Goal: Browse casually: Explore the website without a specific task or goal

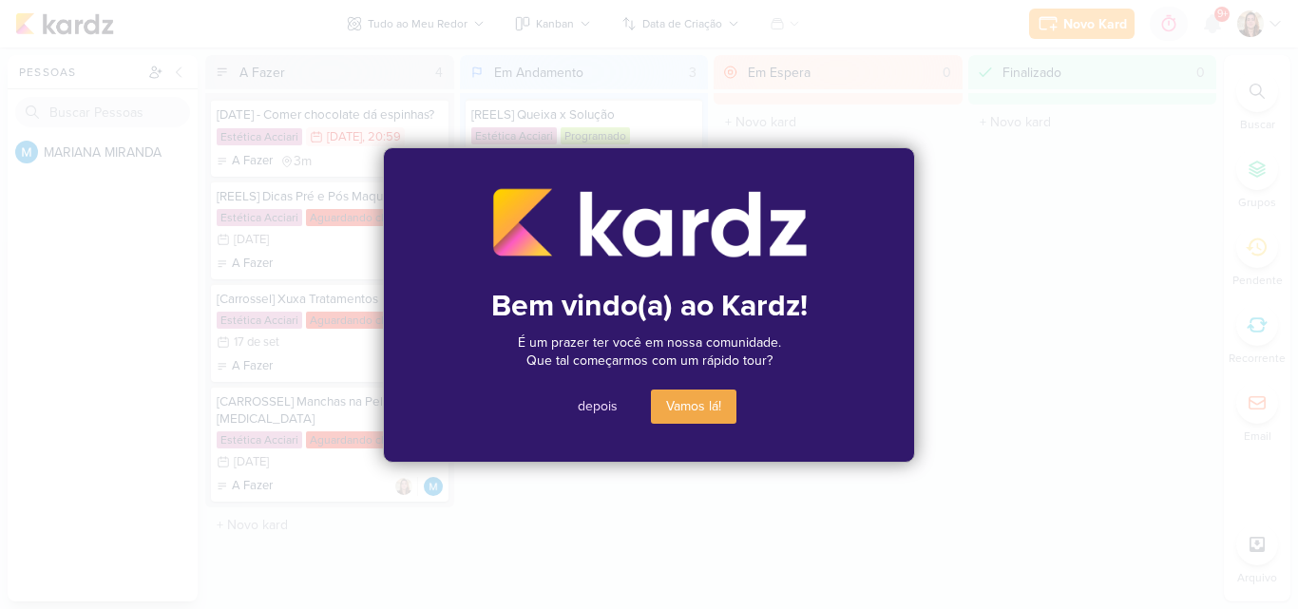
click at [601, 412] on button "depois" at bounding box center [597, 407] width 70 height 34
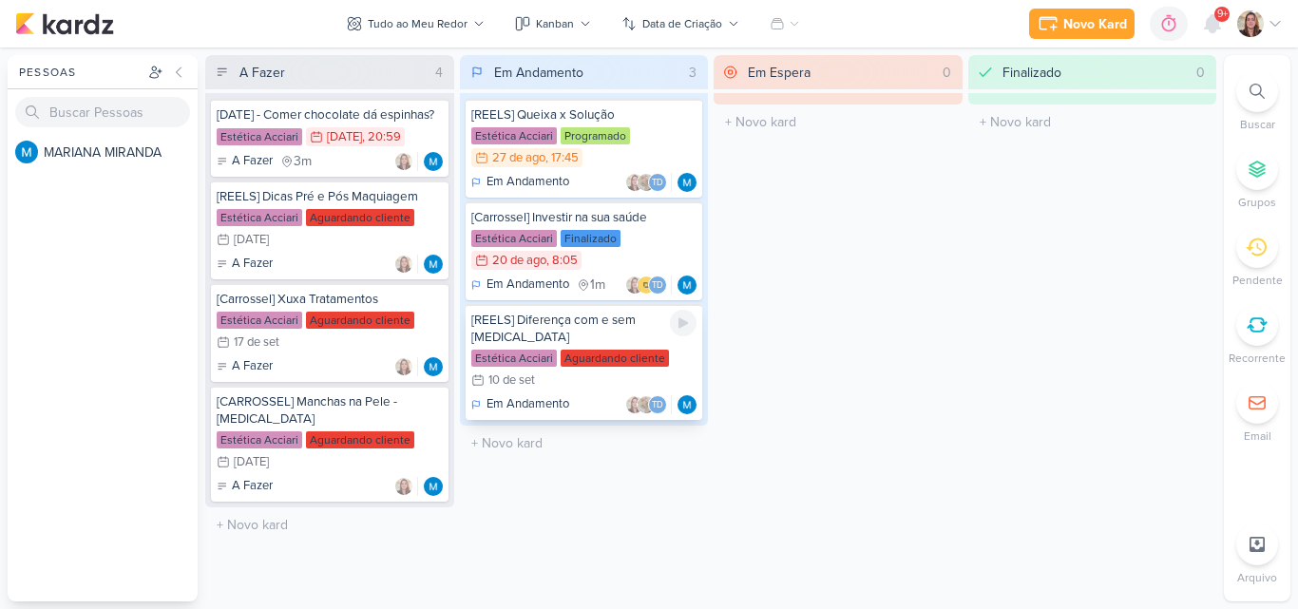
click at [545, 359] on div "Estética Acciari Aguardando cliente 10/9 [DATE]" at bounding box center [584, 371] width 226 height 42
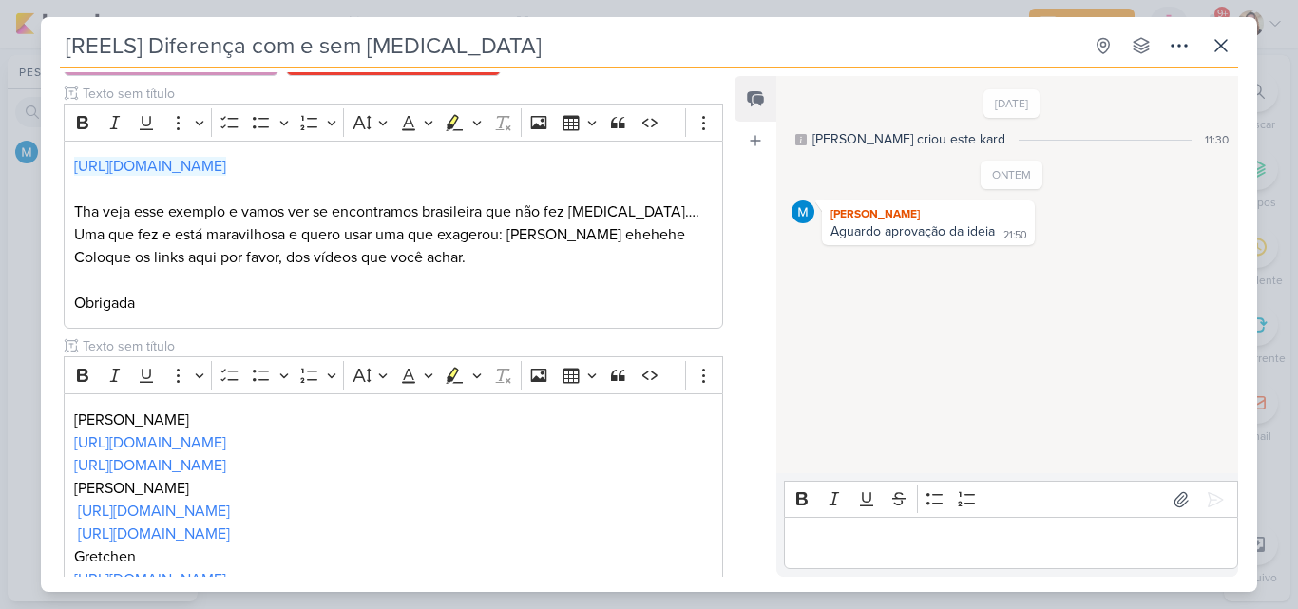
scroll to position [285, 0]
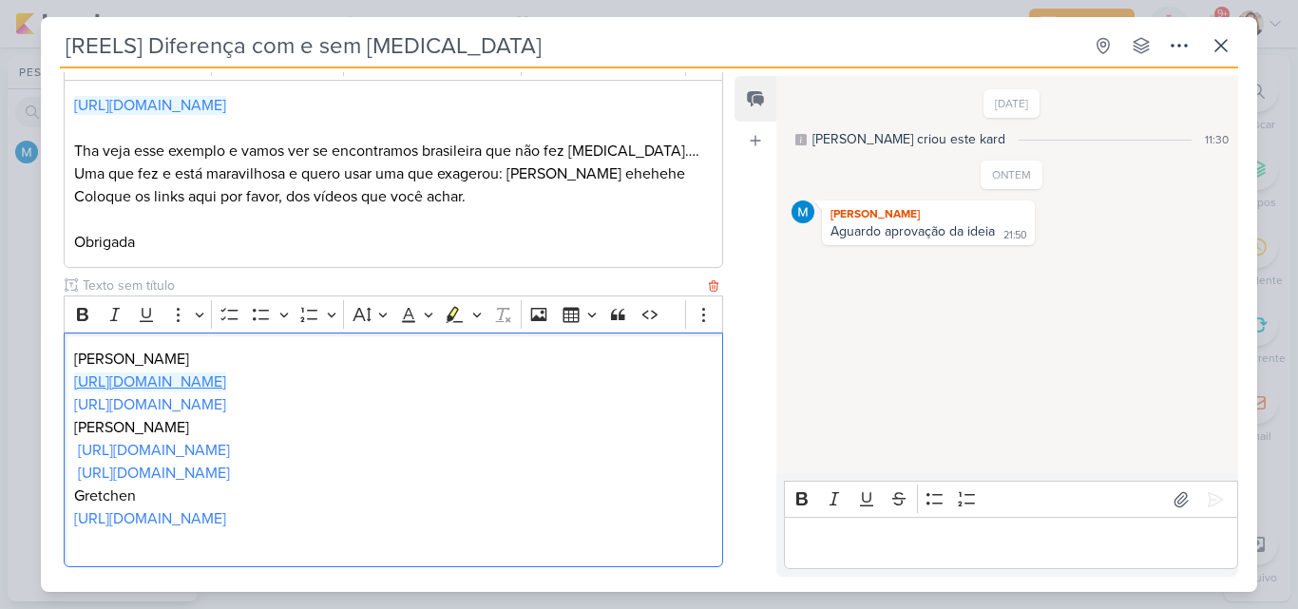
click at [226, 382] on link "[URL][DOMAIN_NAME]" at bounding box center [150, 381] width 152 height 19
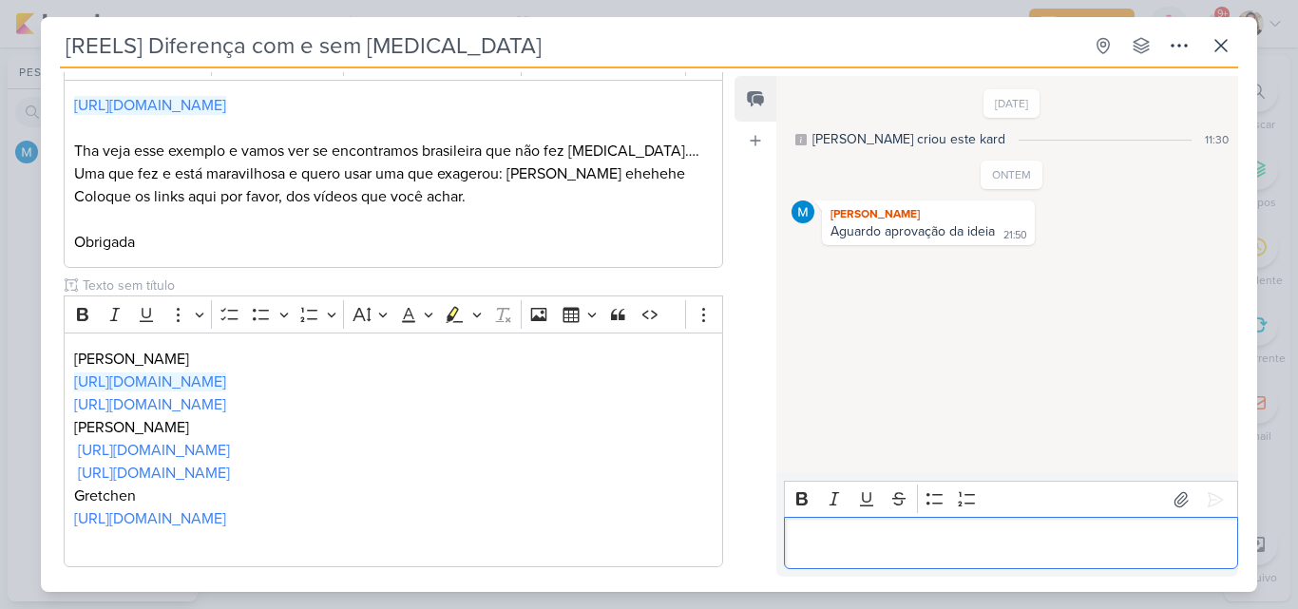
click at [888, 543] on p "Editor editing area: main" at bounding box center [1010, 543] width 434 height 23
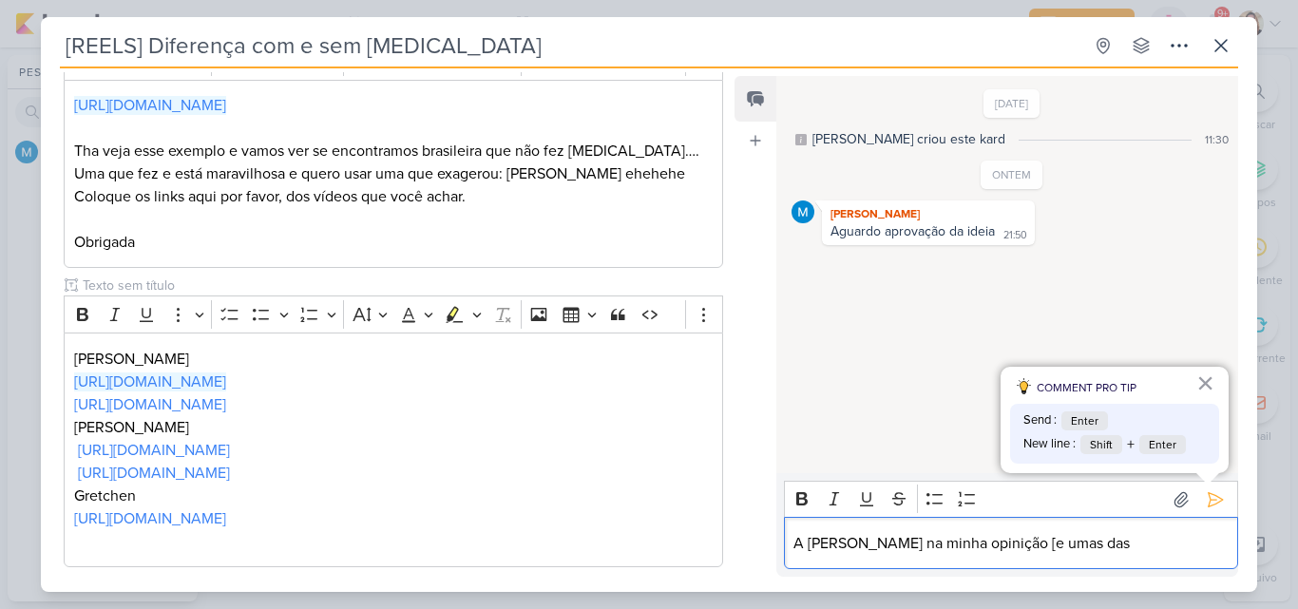
click at [971, 543] on p "A [PERSON_NAME] na minha opinição [e umas das" at bounding box center [1010, 543] width 434 height 23
click at [990, 542] on p "A [PERSON_NAME] na minha opinião [e umas das" at bounding box center [1010, 543] width 434 height 23
click at [1077, 548] on p "A [PERSON_NAME] na minha opinião e umas das" at bounding box center [1010, 543] width 434 height 23
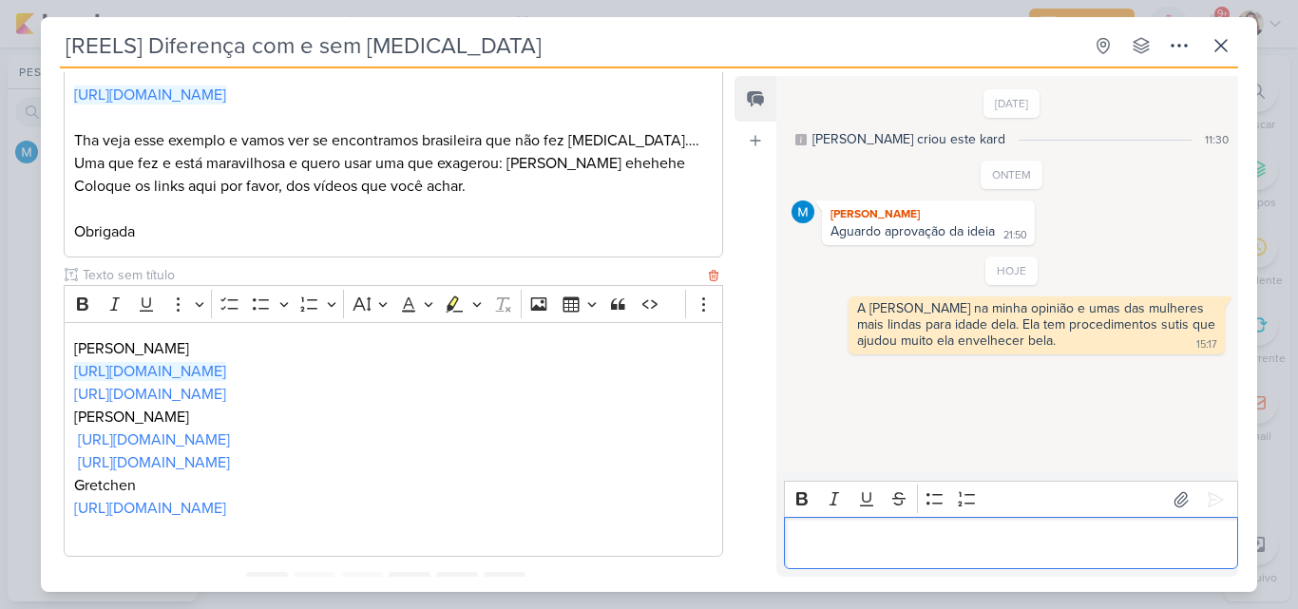
scroll to position [286, 0]
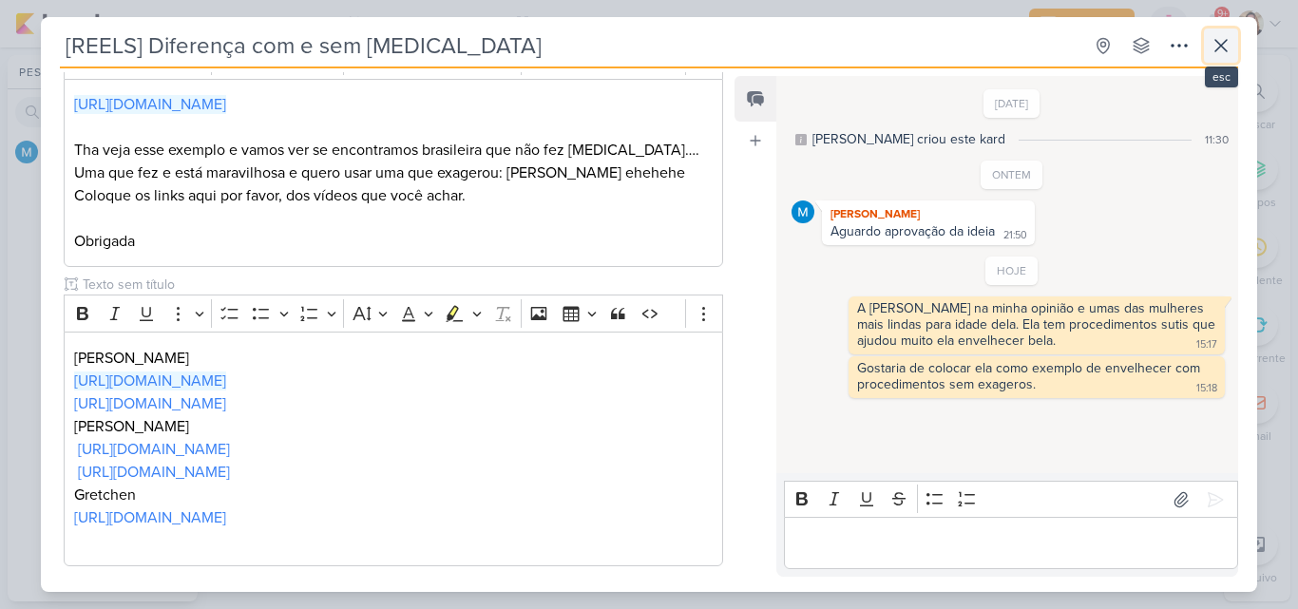
click at [1228, 44] on icon at bounding box center [1220, 45] width 23 height 23
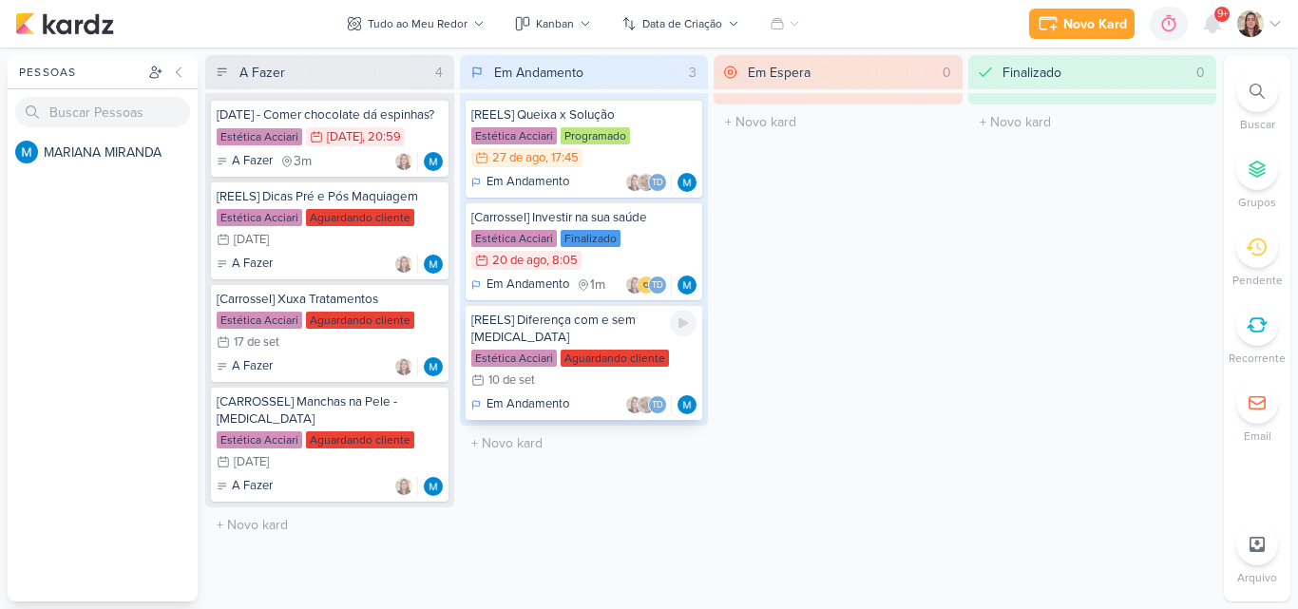
click at [633, 351] on div "Estética Acciari Aguardando cliente 10/9 [DATE]" at bounding box center [584, 371] width 226 height 42
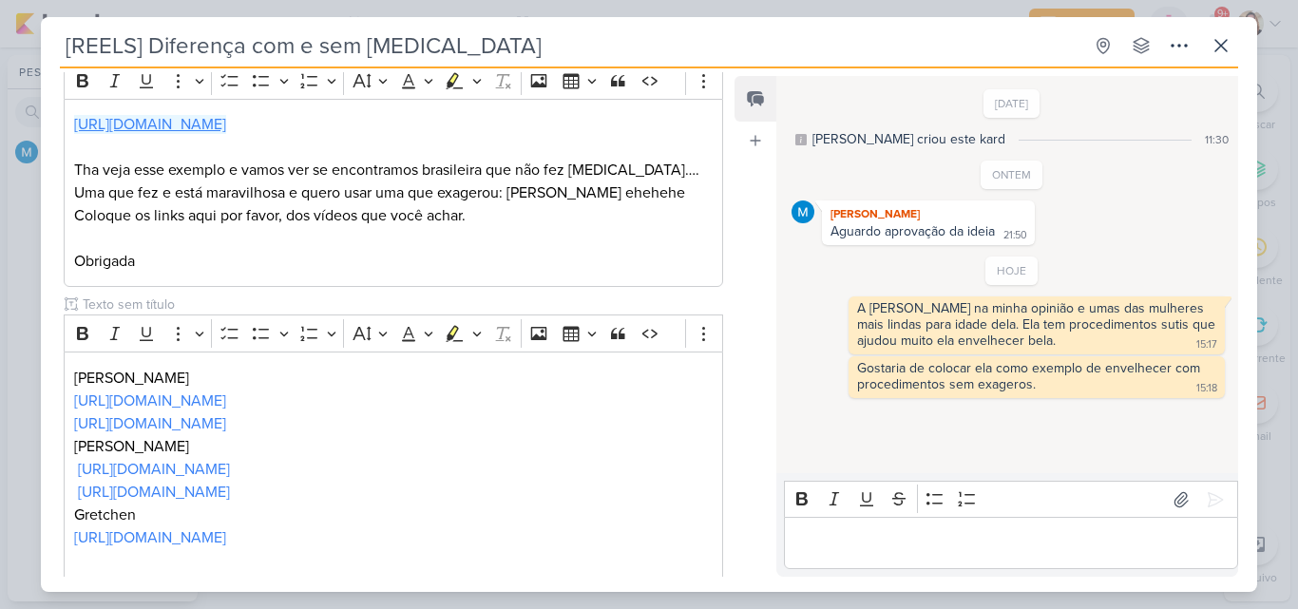
scroll to position [190, 0]
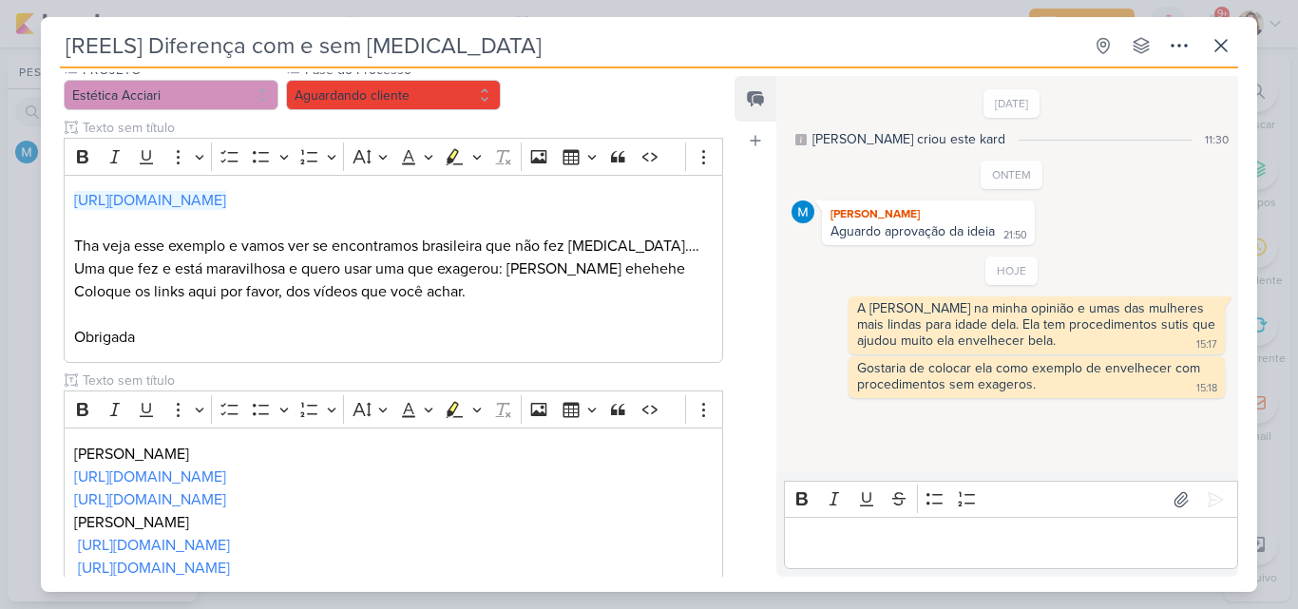
click at [866, 548] on p "Editor editing area: main" at bounding box center [1010, 543] width 434 height 23
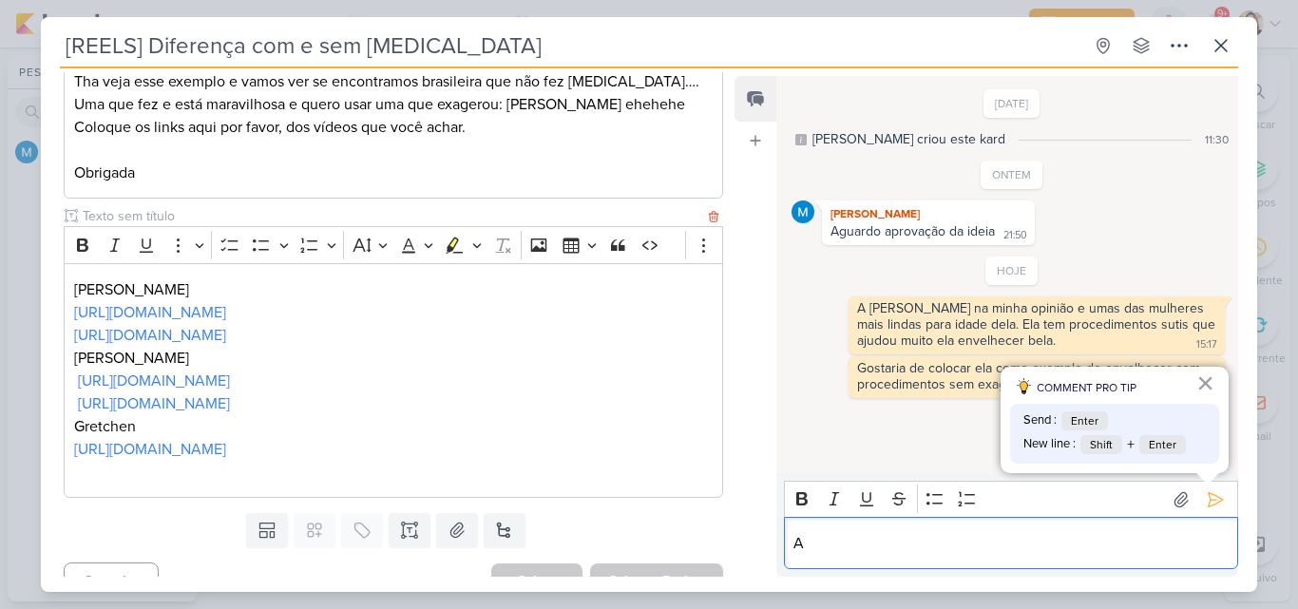
scroll to position [380, 0]
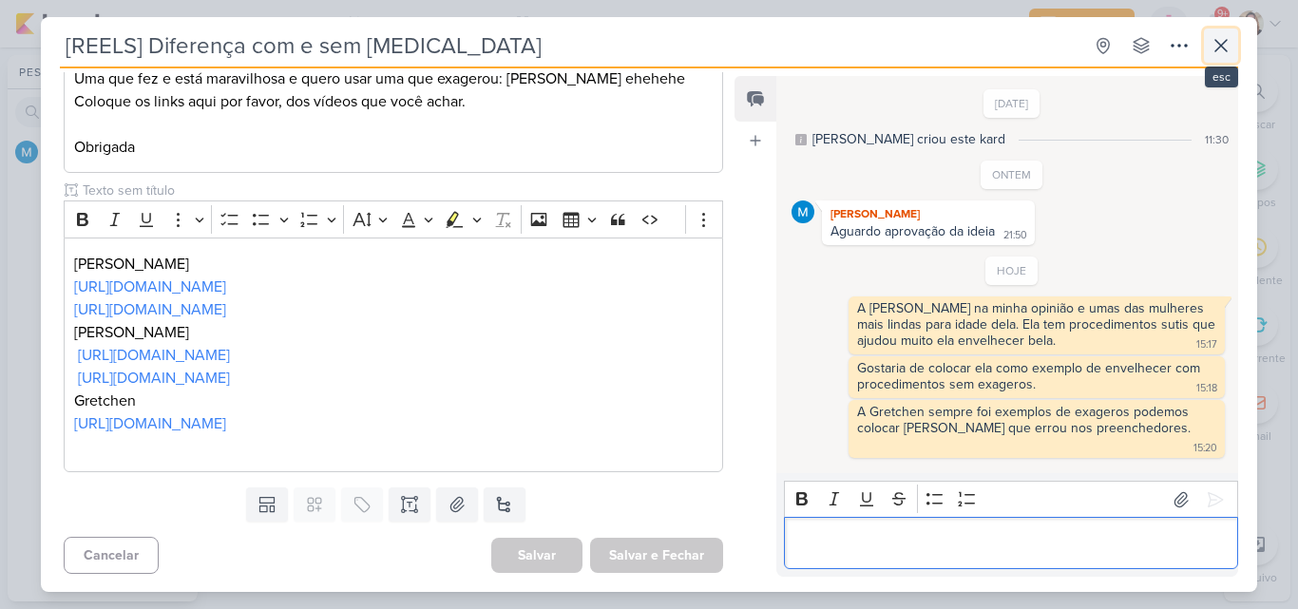
click at [1217, 48] on icon at bounding box center [1220, 45] width 23 height 23
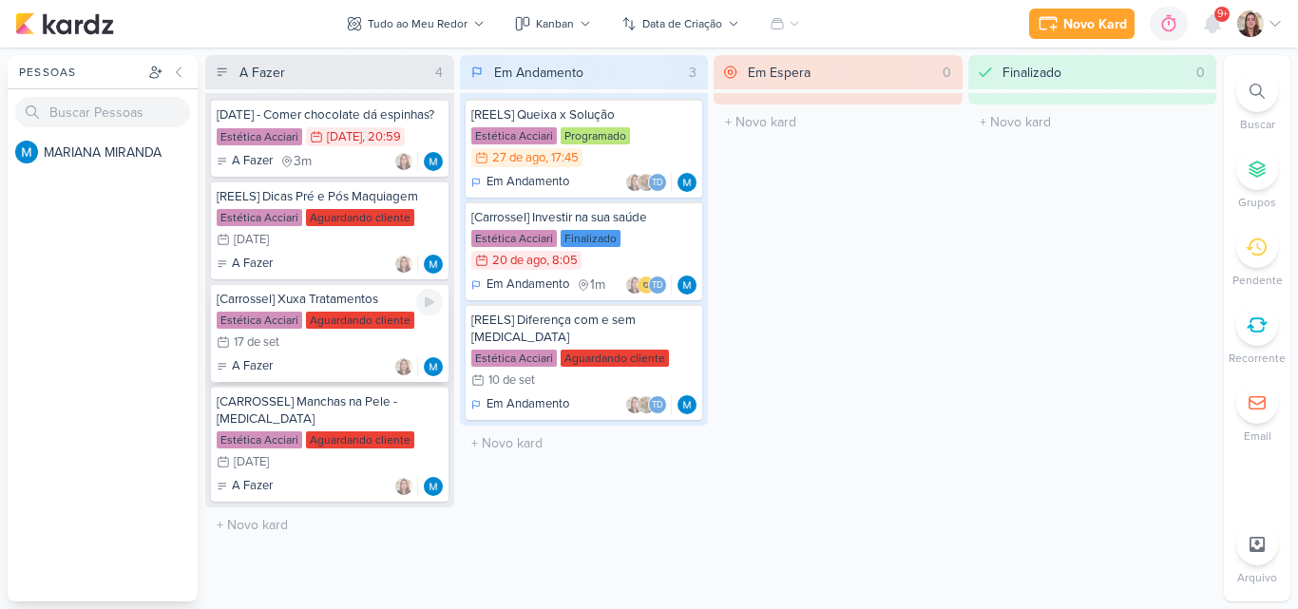
click at [323, 375] on div "A Fazer" at bounding box center [330, 366] width 226 height 19
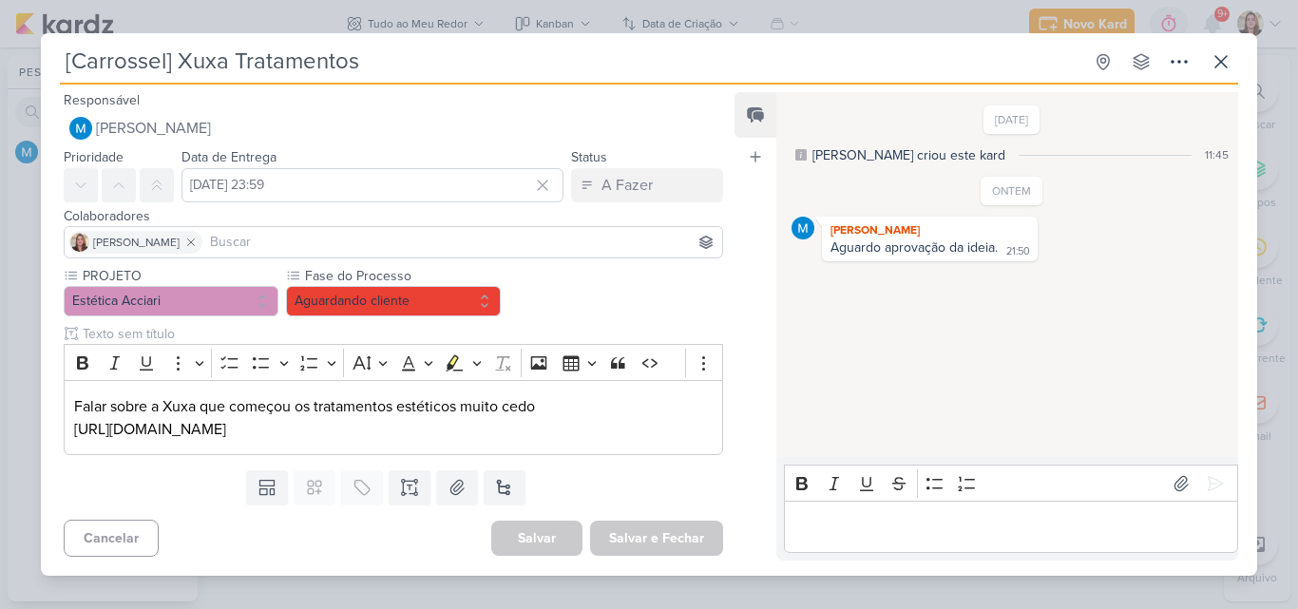
click at [809, 352] on div "[DATE] [PERSON_NAME] criou este kard 11:45 ONTEM [PERSON_NAME] 21:50 21:50" at bounding box center [1006, 275] width 460 height 363
click at [1230, 59] on icon at bounding box center [1220, 61] width 23 height 23
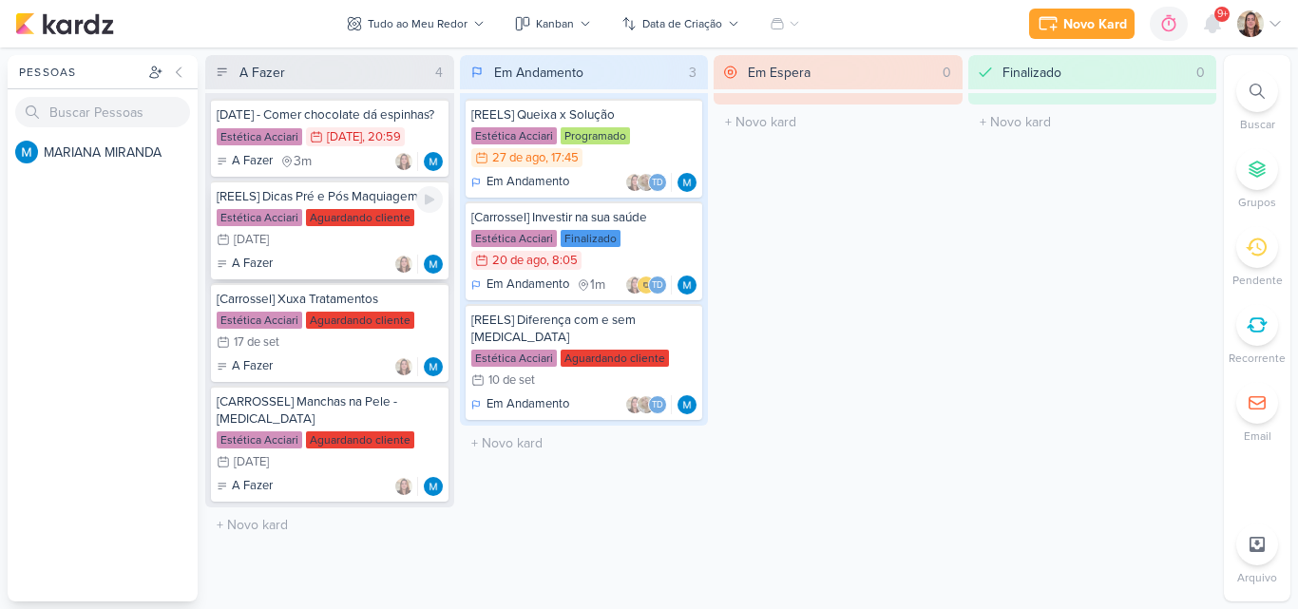
click at [325, 249] on div "Estética Acciari Aguardando cliente 24/9 [DATE]" at bounding box center [330, 230] width 226 height 42
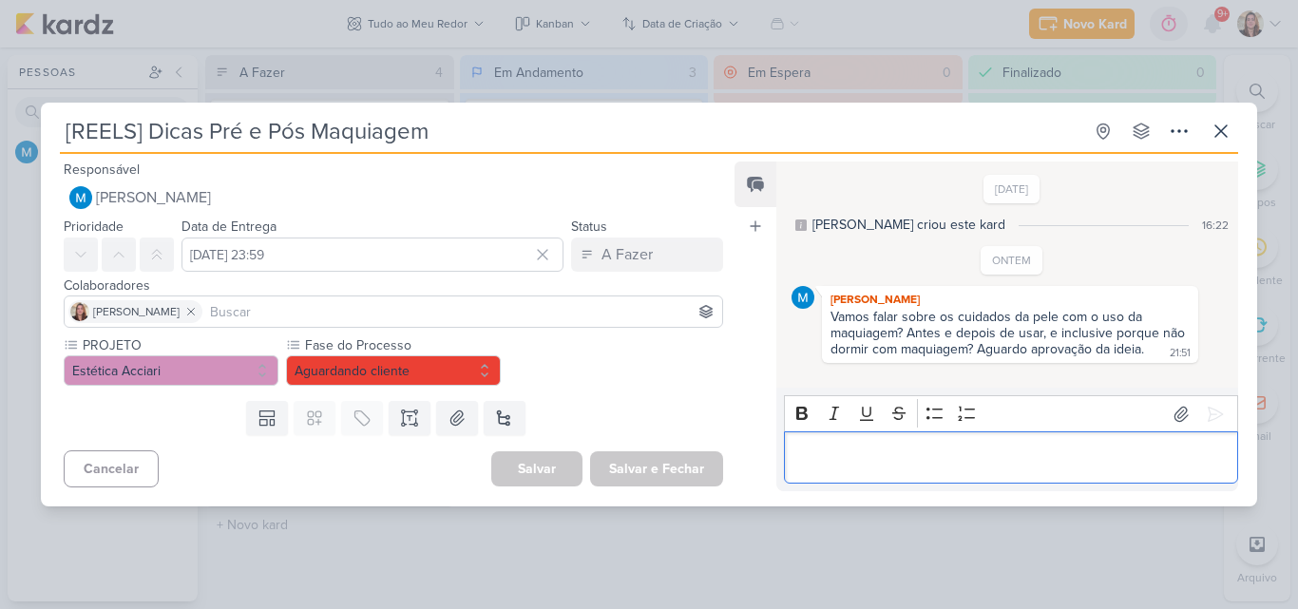
click at [825, 436] on div "Editor editing area: main" at bounding box center [1011, 457] width 454 height 52
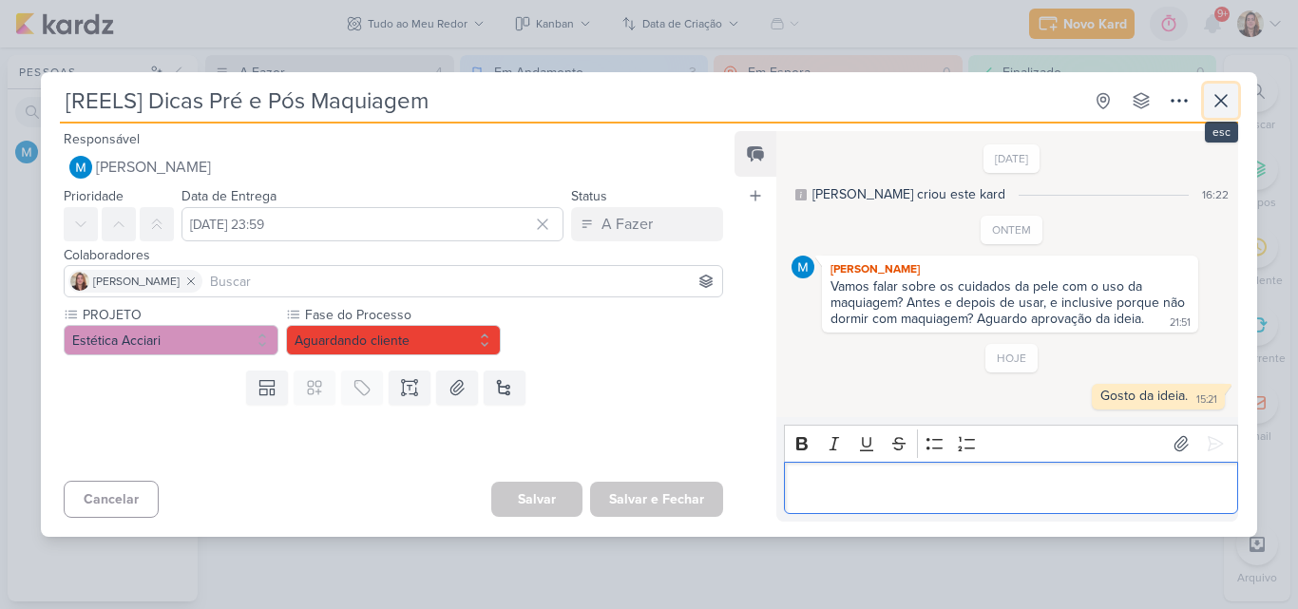
click at [1225, 105] on icon at bounding box center [1220, 100] width 11 height 11
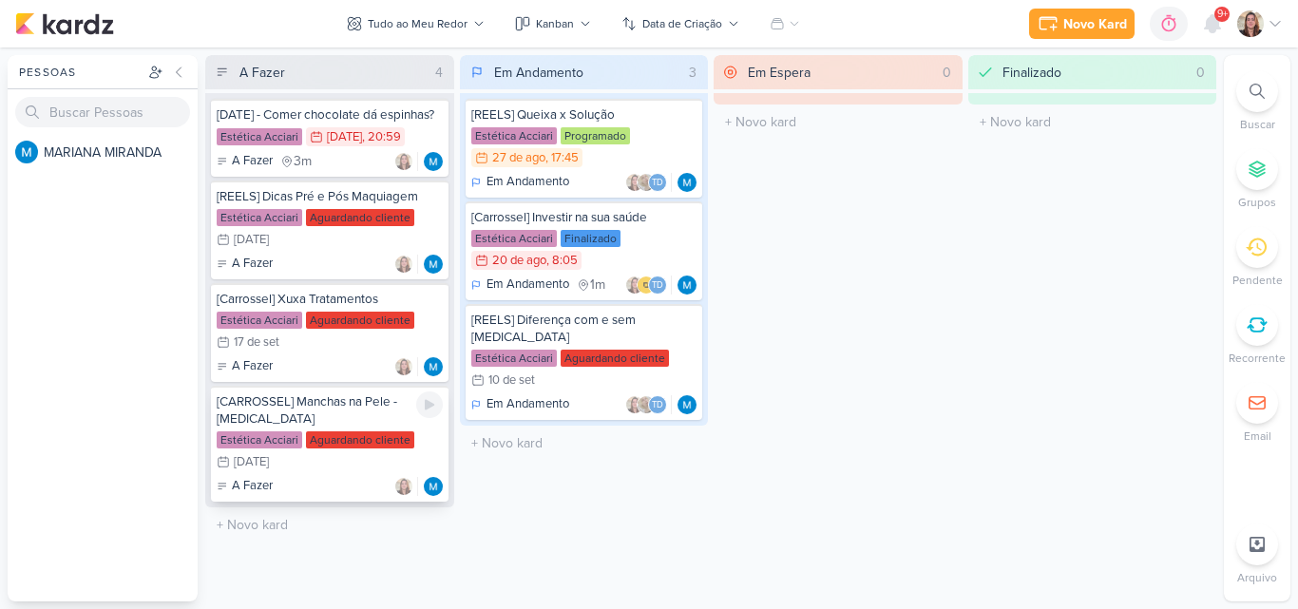
click at [308, 424] on div "[CARROSSEL] Manchas na Pele - [MEDICAL_DATA]" at bounding box center [330, 410] width 226 height 34
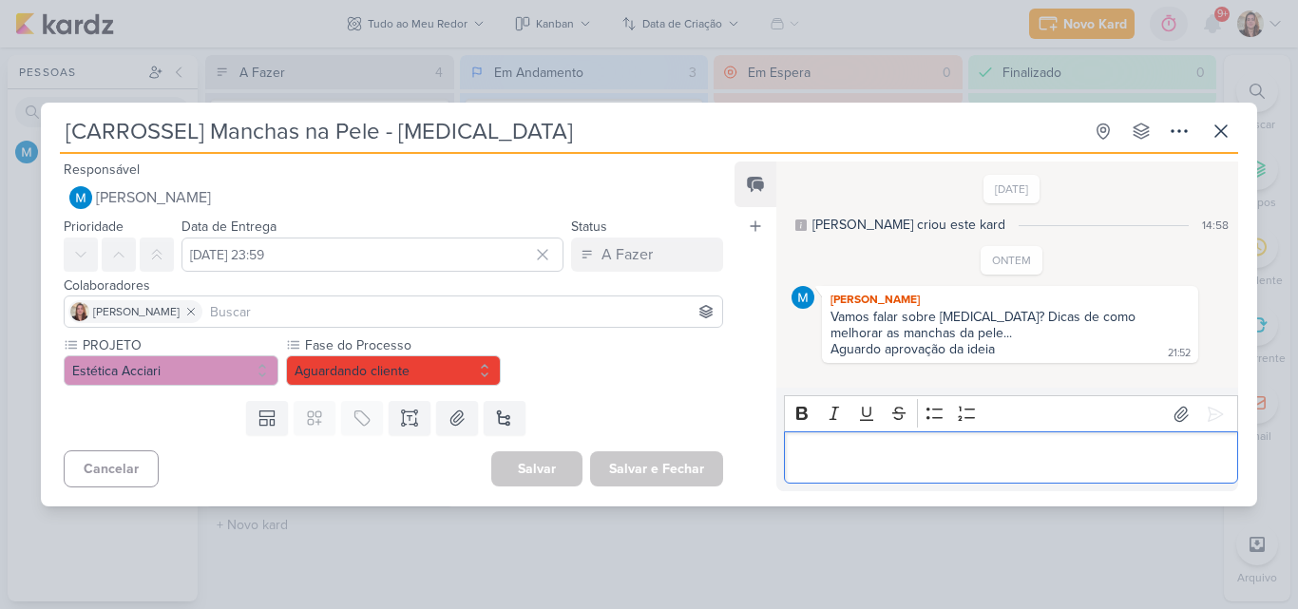
click at [839, 451] on p "Editor editing area: main" at bounding box center [1010, 458] width 434 height 23
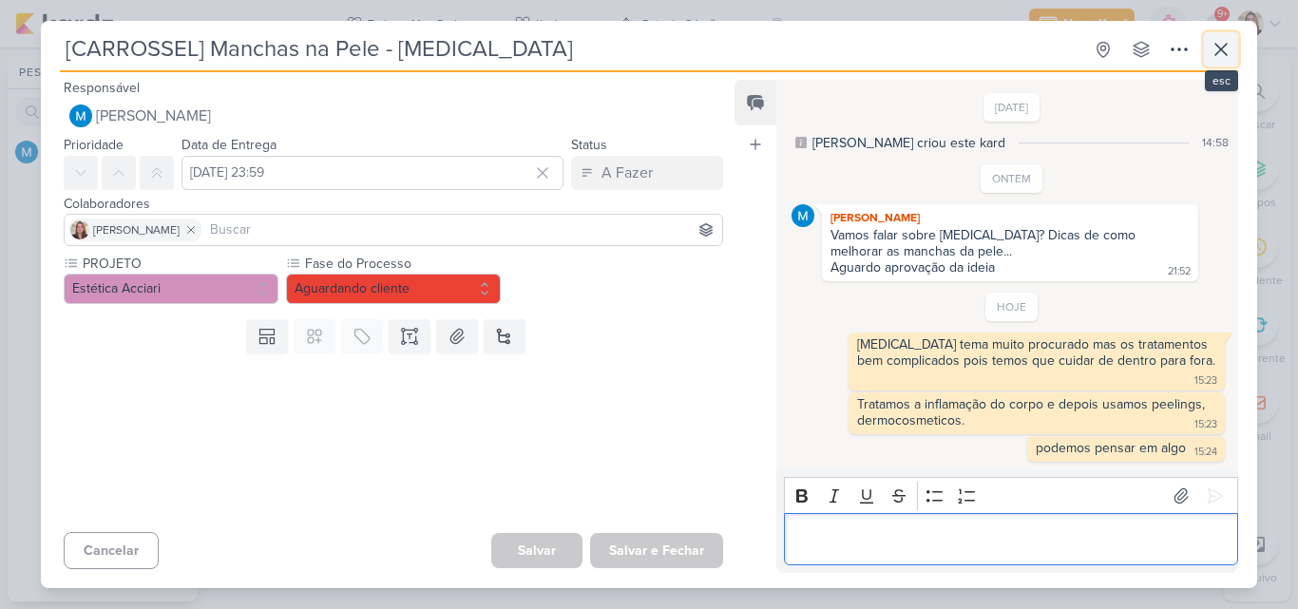
click at [1233, 61] on button at bounding box center [1221, 49] width 34 height 34
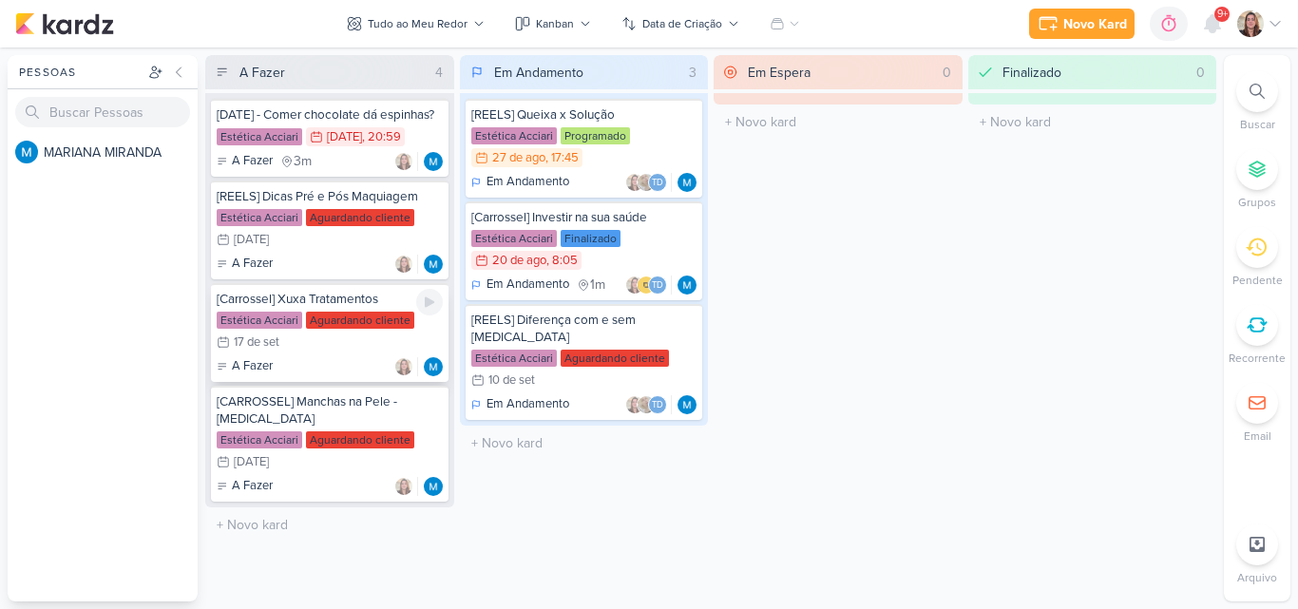
click at [347, 322] on div "Aguardando cliente" at bounding box center [360, 320] width 108 height 17
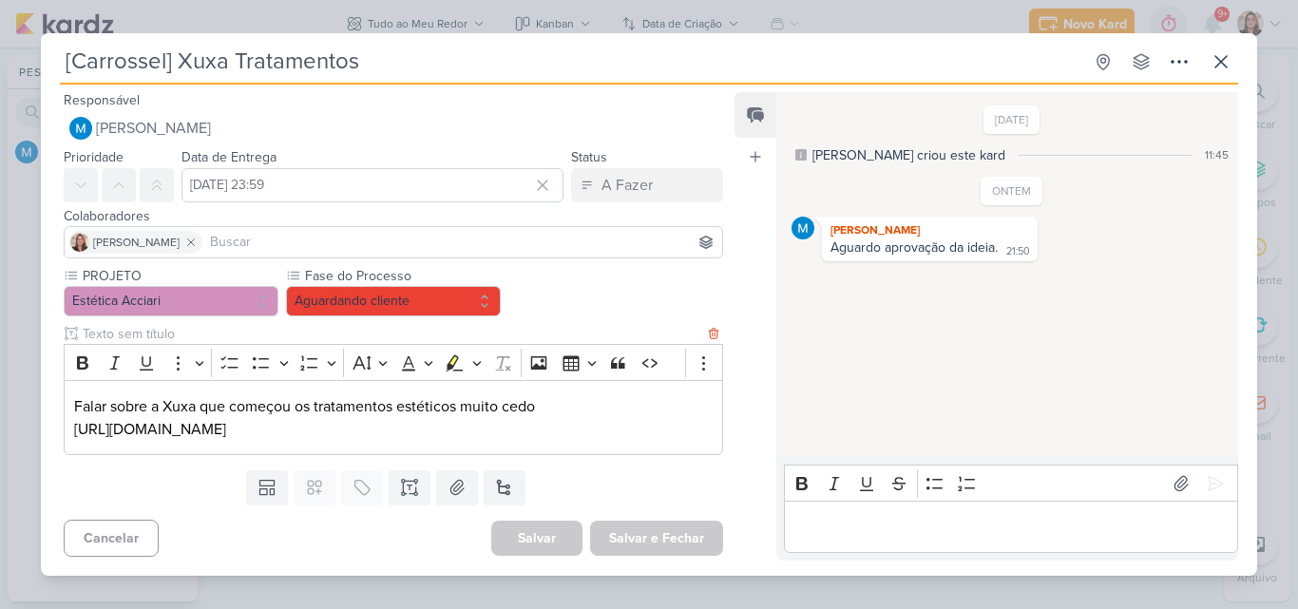
click at [528, 431] on p "[URL][DOMAIN_NAME]" at bounding box center [393, 429] width 638 height 23
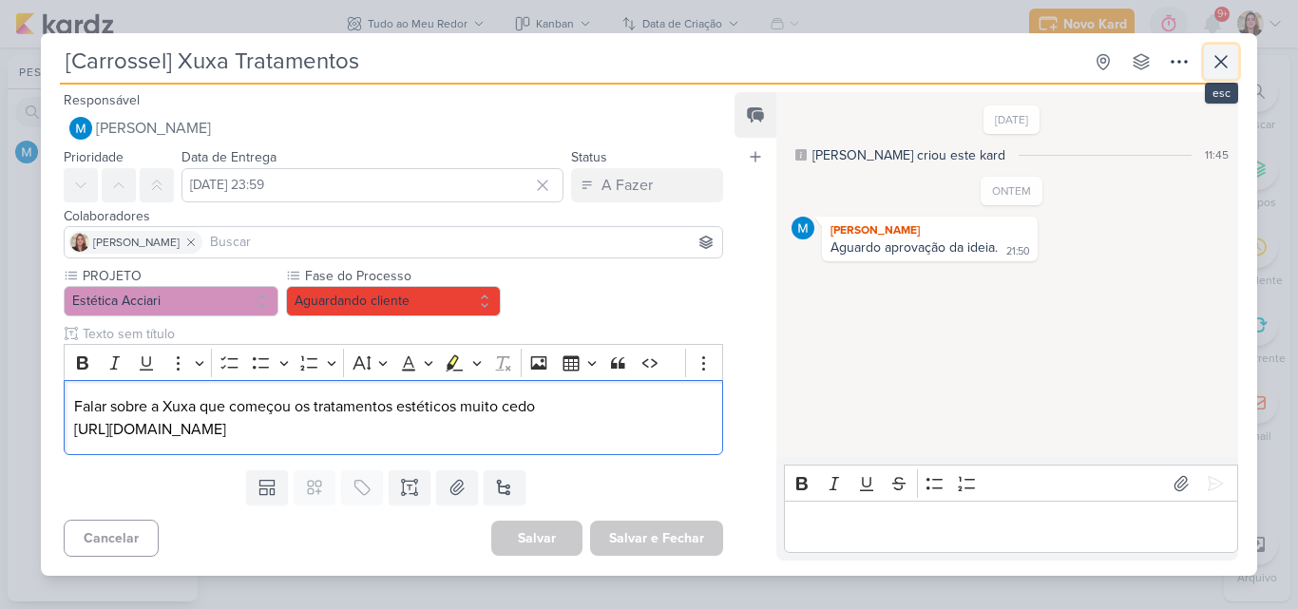
click at [1230, 58] on icon at bounding box center [1220, 61] width 23 height 23
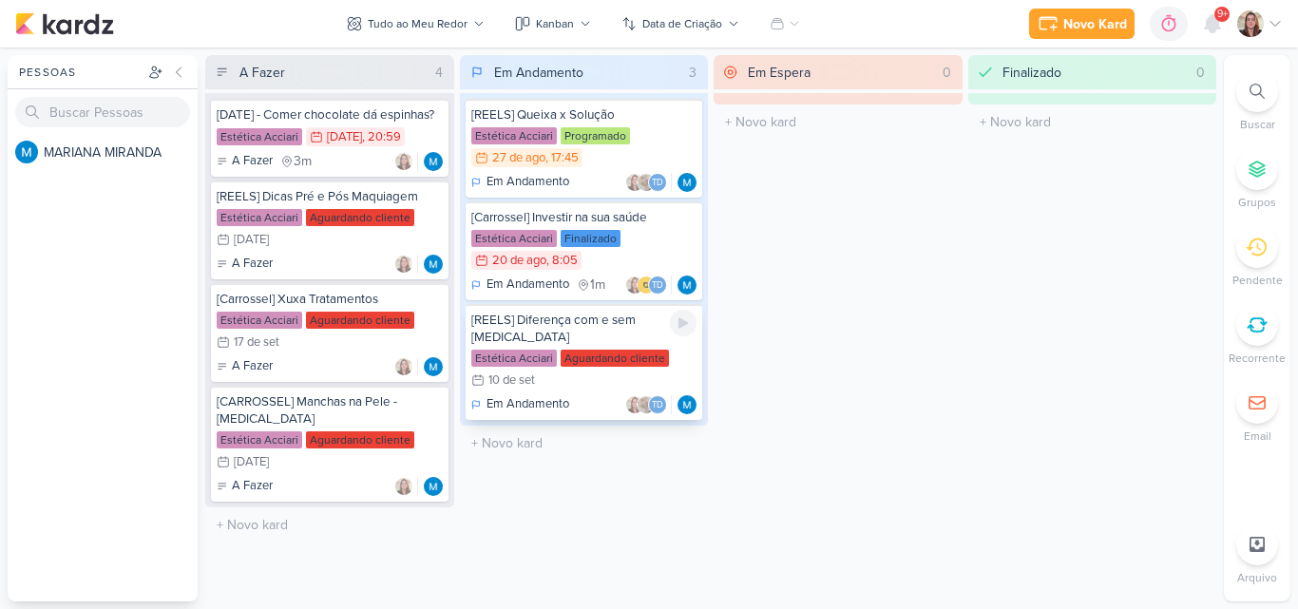
click at [519, 350] on div "Estética Acciari" at bounding box center [514, 358] width 86 height 17
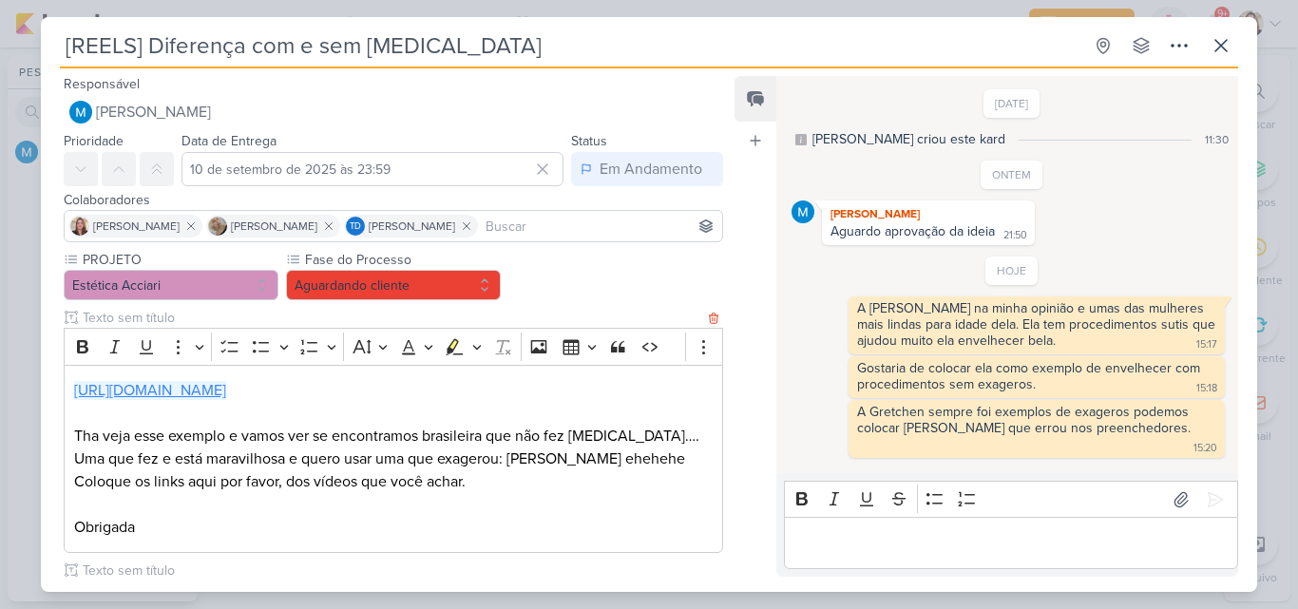
click at [226, 395] on link "[URL][DOMAIN_NAME]" at bounding box center [150, 390] width 152 height 19
click at [1147, 471] on div "[DATE] [PERSON_NAME] criou este kard 11:30 ONTEM [PERSON_NAME] 21:50 21:50" at bounding box center [1006, 275] width 460 height 395
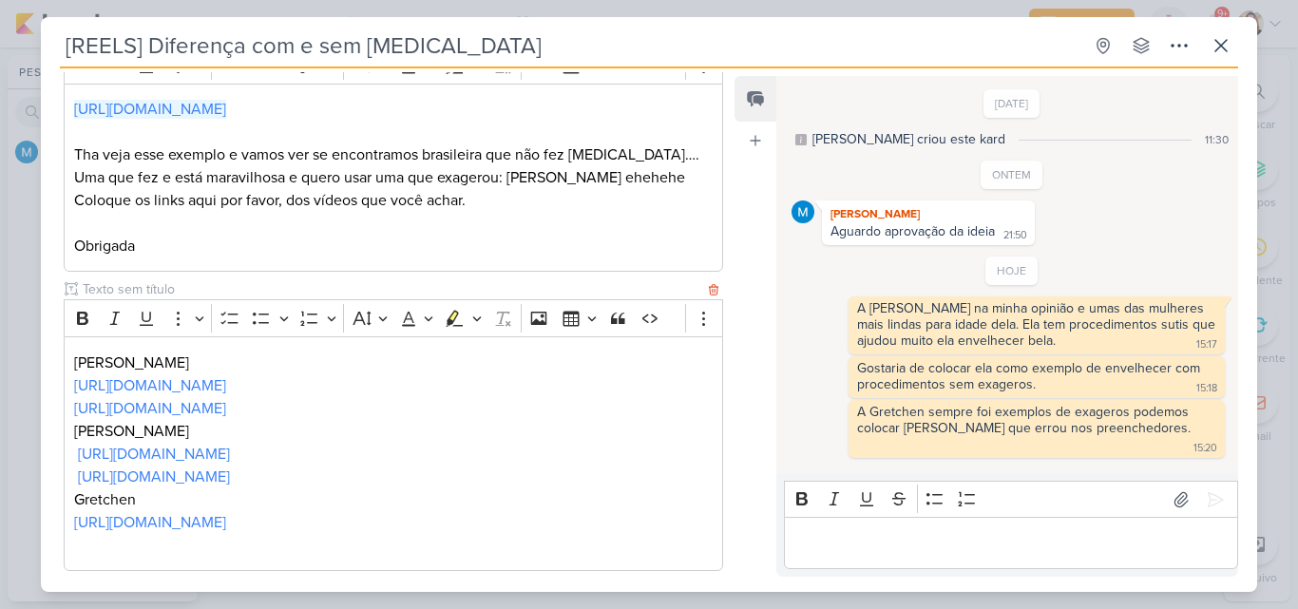
scroll to position [285, 0]
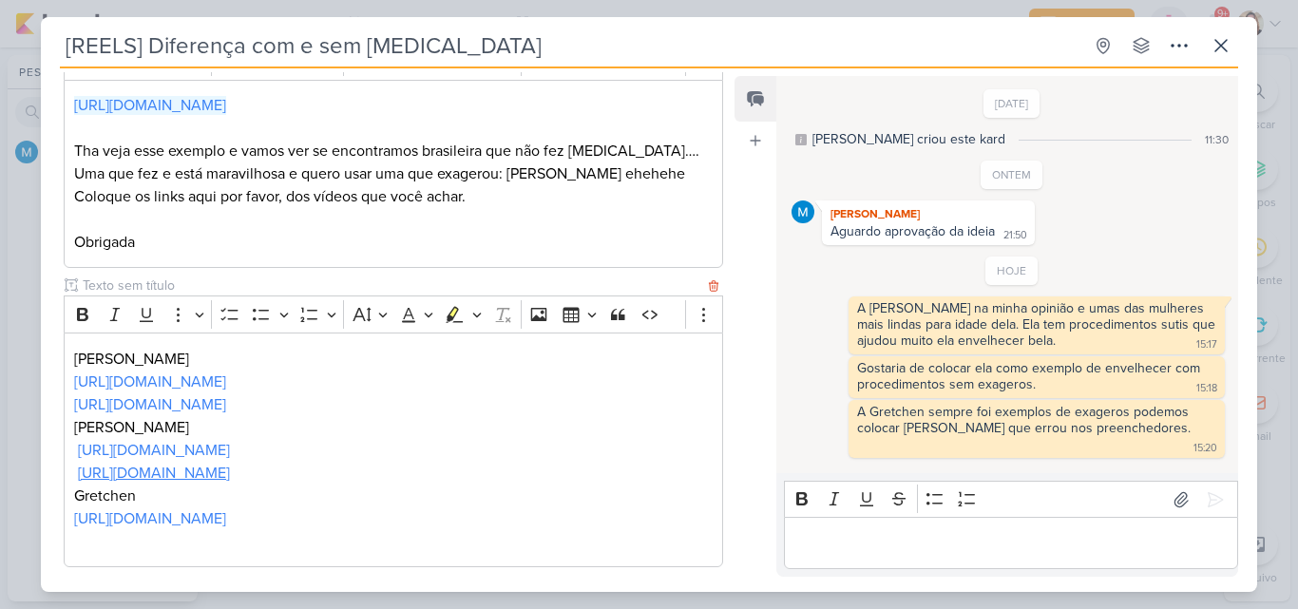
click at [209, 472] on link "[URL][DOMAIN_NAME]" at bounding box center [154, 473] width 152 height 19
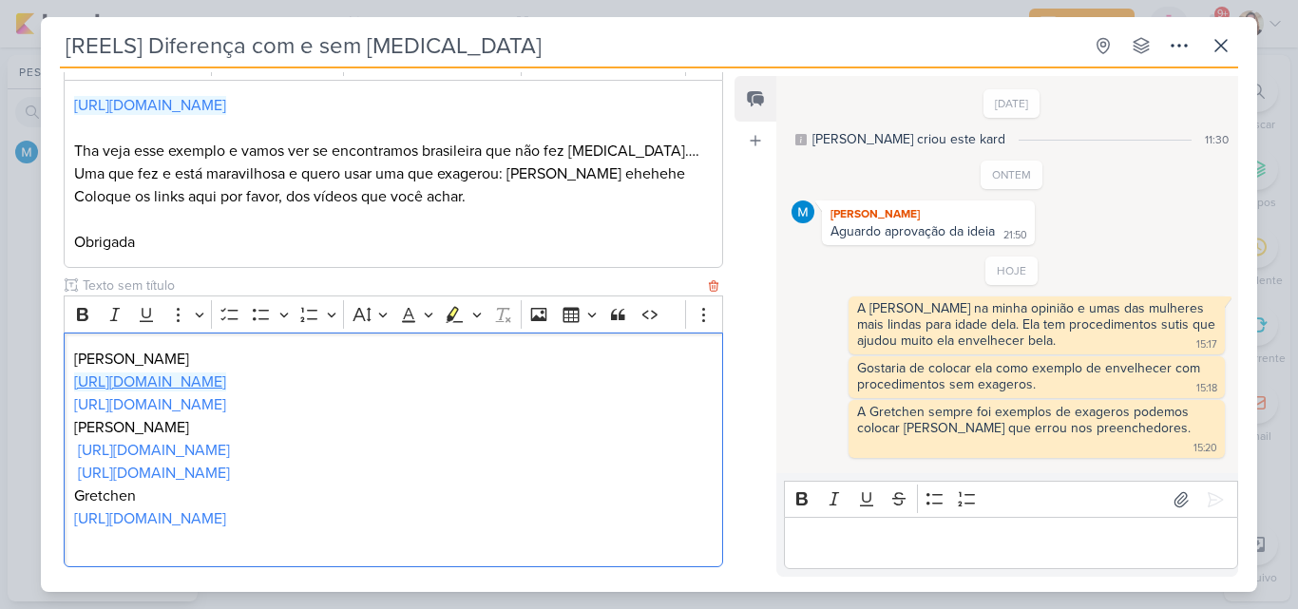
click at [206, 375] on link "[URL][DOMAIN_NAME]" at bounding box center [150, 381] width 152 height 19
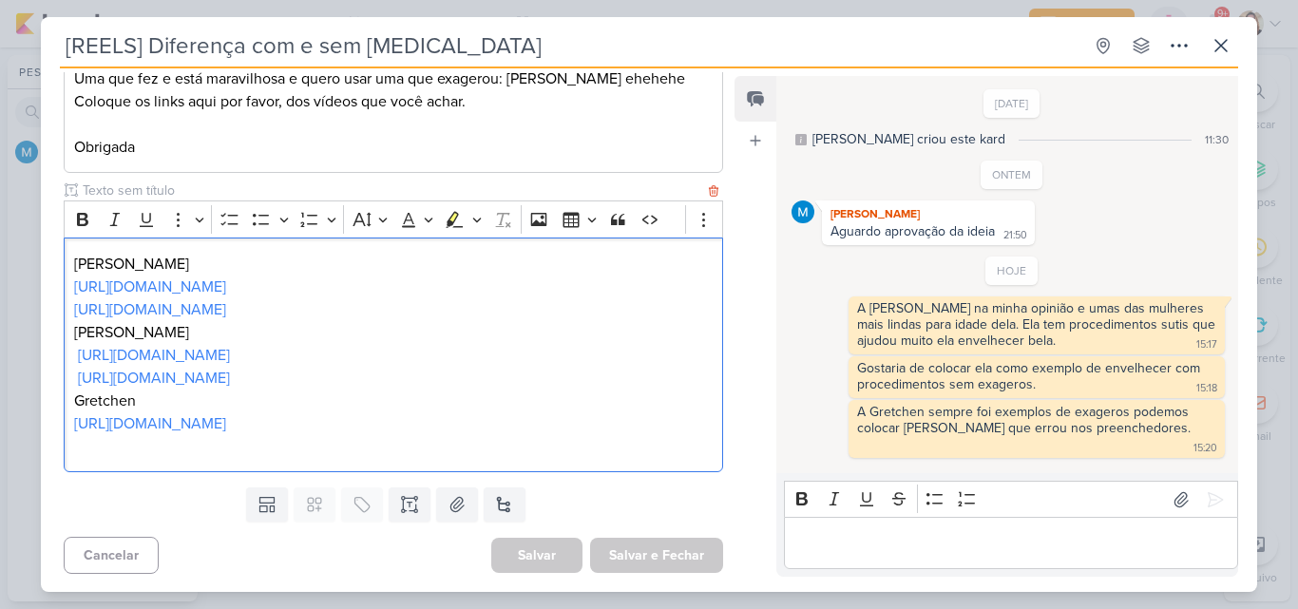
click at [413, 407] on p "Gretchen" at bounding box center [393, 401] width 638 height 23
click at [226, 307] on link "[URL][DOMAIN_NAME]" at bounding box center [150, 309] width 152 height 19
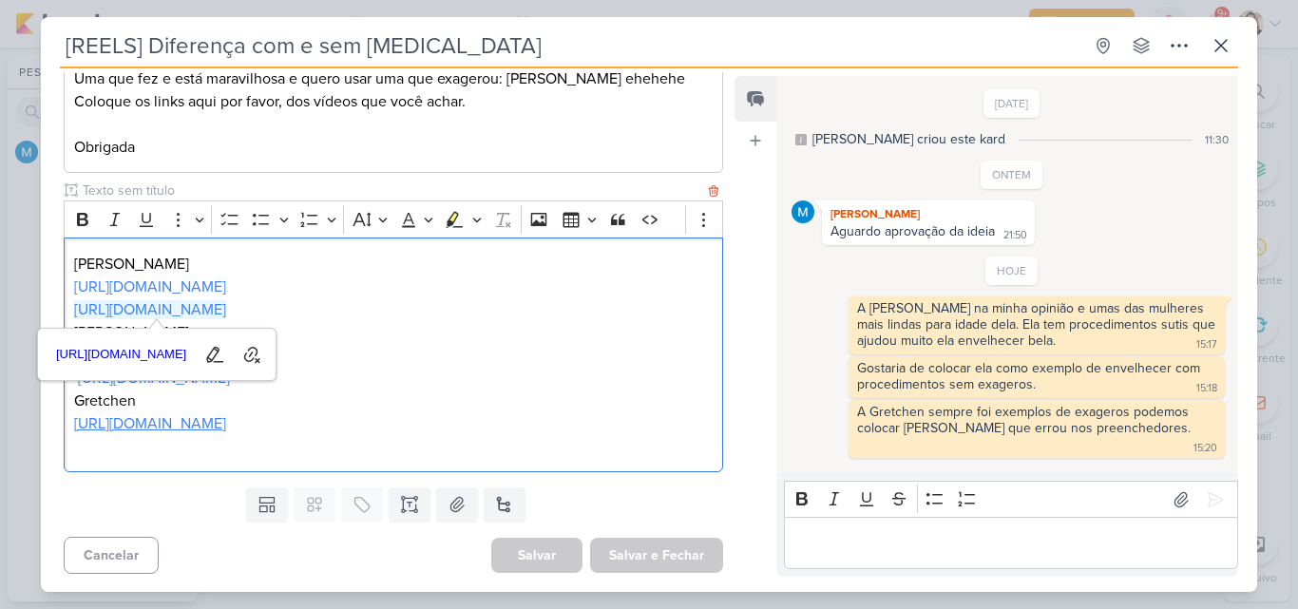
click at [226, 423] on link "[URL][DOMAIN_NAME]" at bounding box center [150, 423] width 152 height 19
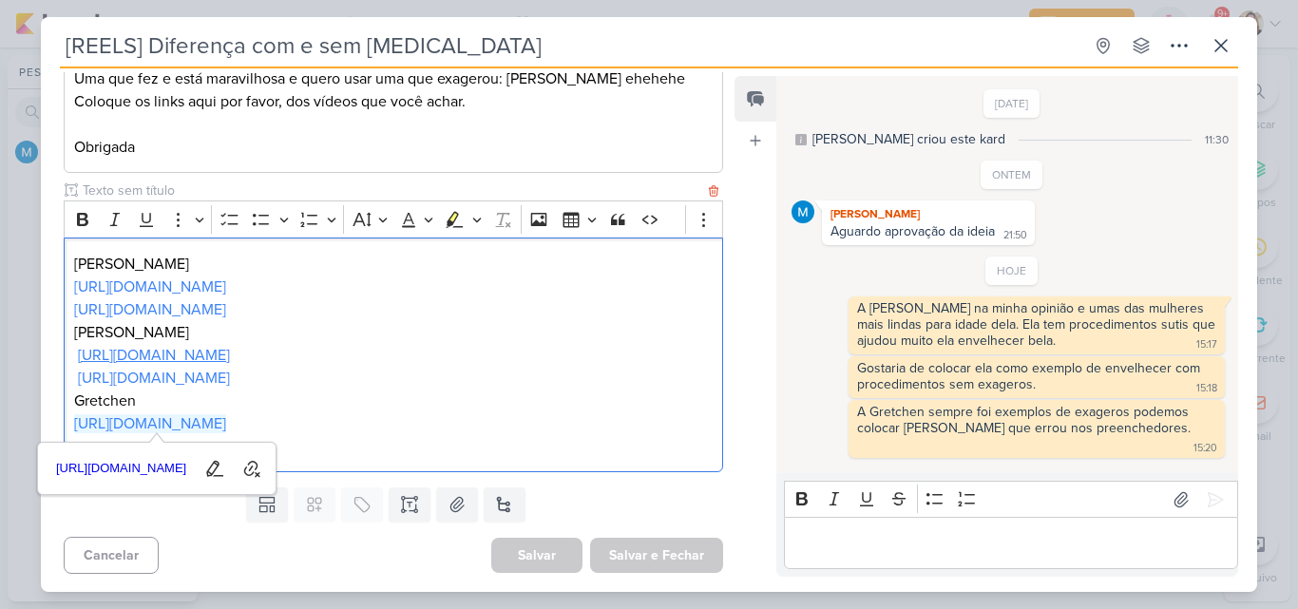
click at [230, 358] on link "[URL][DOMAIN_NAME]" at bounding box center [154, 355] width 152 height 19
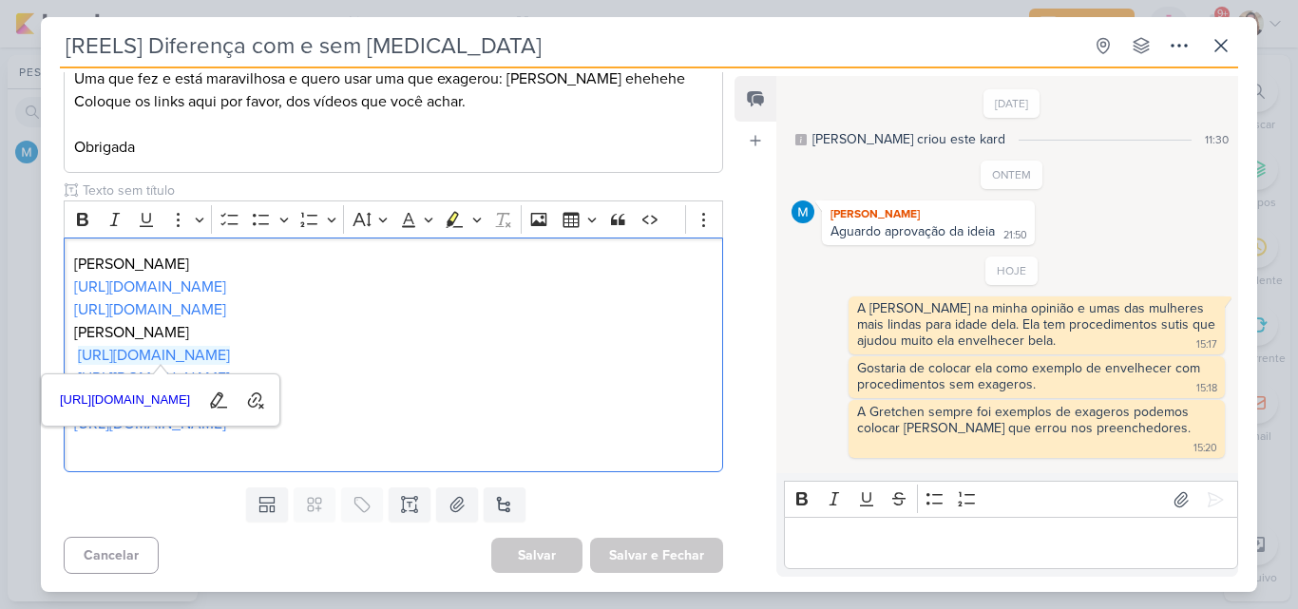
click at [939, 550] on p "Editor editing area: main" at bounding box center [1010, 543] width 434 height 23
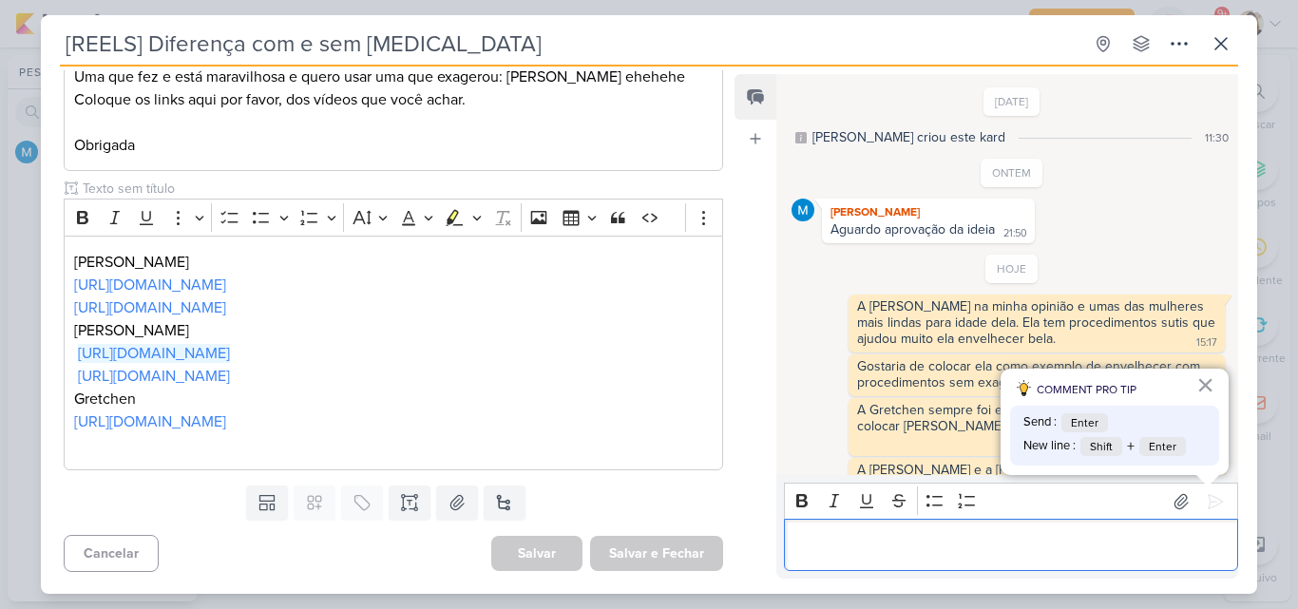
scroll to position [16, 0]
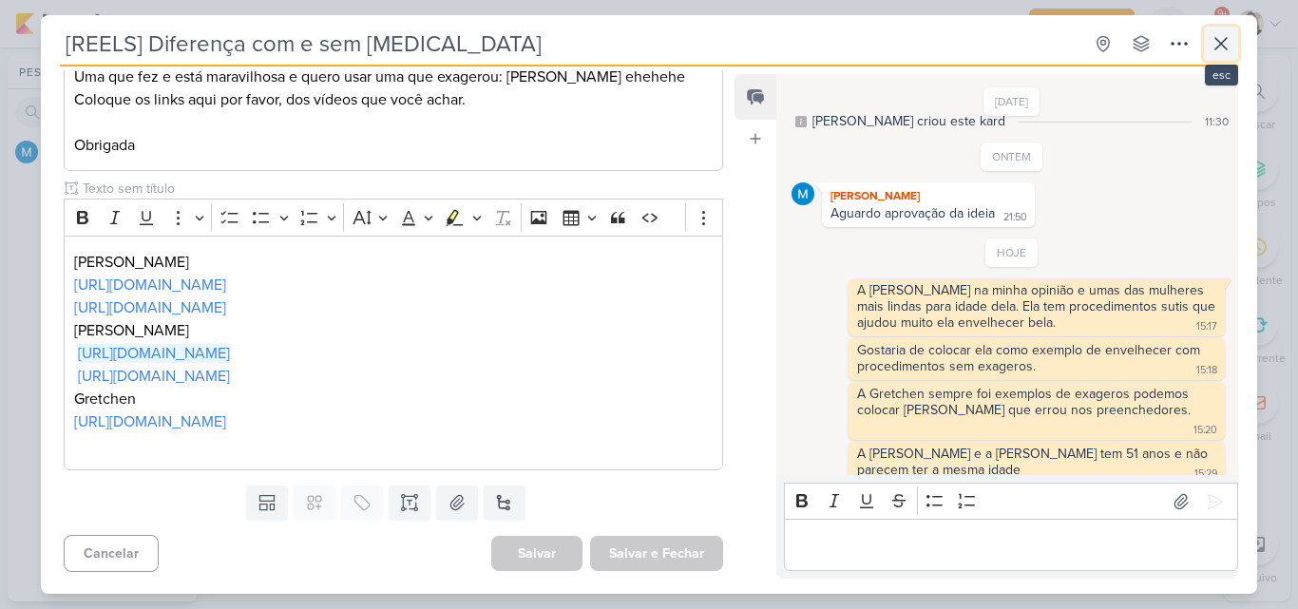
click at [1224, 40] on icon at bounding box center [1220, 43] width 11 height 11
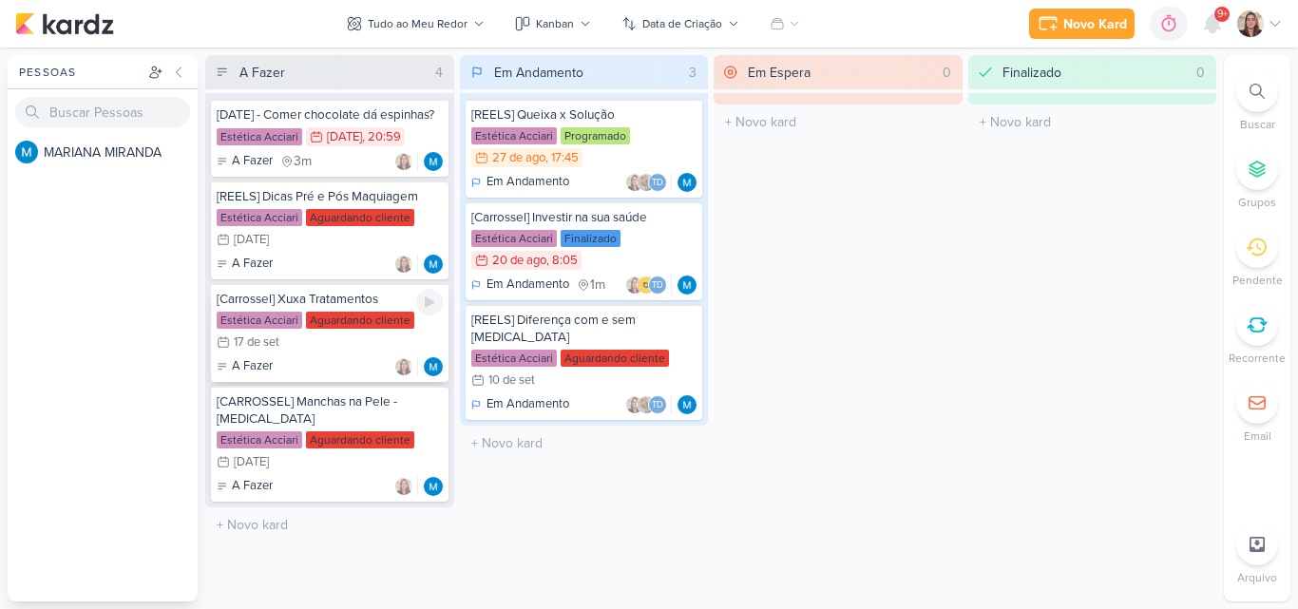
click at [319, 309] on div "[Carrossel] Xuxa Tratamentos Estética Acciari Aguardando cliente 17/9 [DATE] A …" at bounding box center [330, 332] width 238 height 99
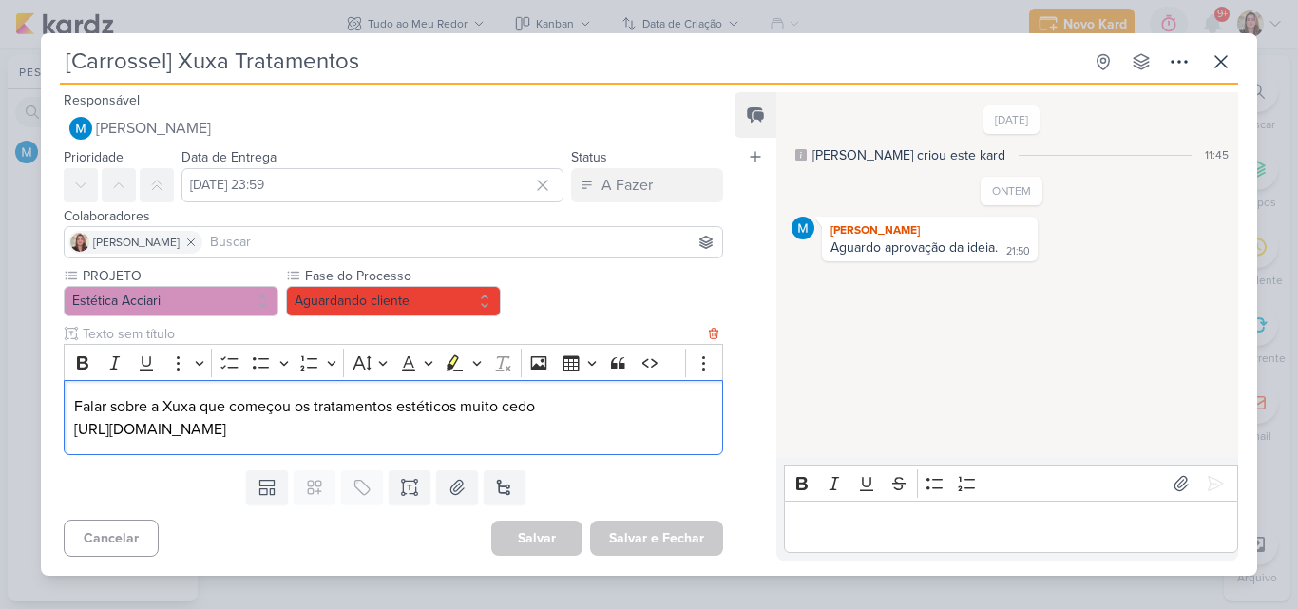
drag, startPoint x: 684, startPoint y: 424, endPoint x: 64, endPoint y: 434, distance: 620.5
click at [64, 434] on div "Falar sobre a Xuxa que começou os tratamentos estéticos muito cedo [URL][DOMAIN…" at bounding box center [393, 417] width 659 height 75
copy p "[URL][DOMAIN_NAME]"
click at [857, 516] on p "Editor editing area: main" at bounding box center [1010, 527] width 434 height 23
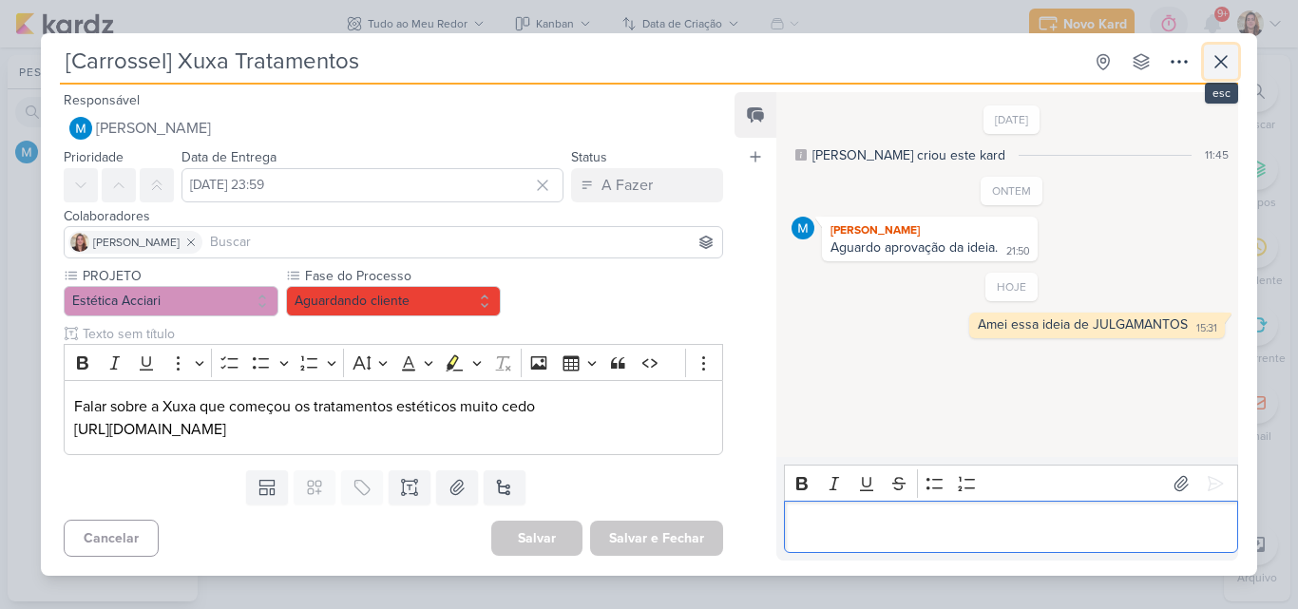
click at [1217, 61] on icon at bounding box center [1220, 61] width 23 height 23
